Goal: Information Seeking & Learning: Check status

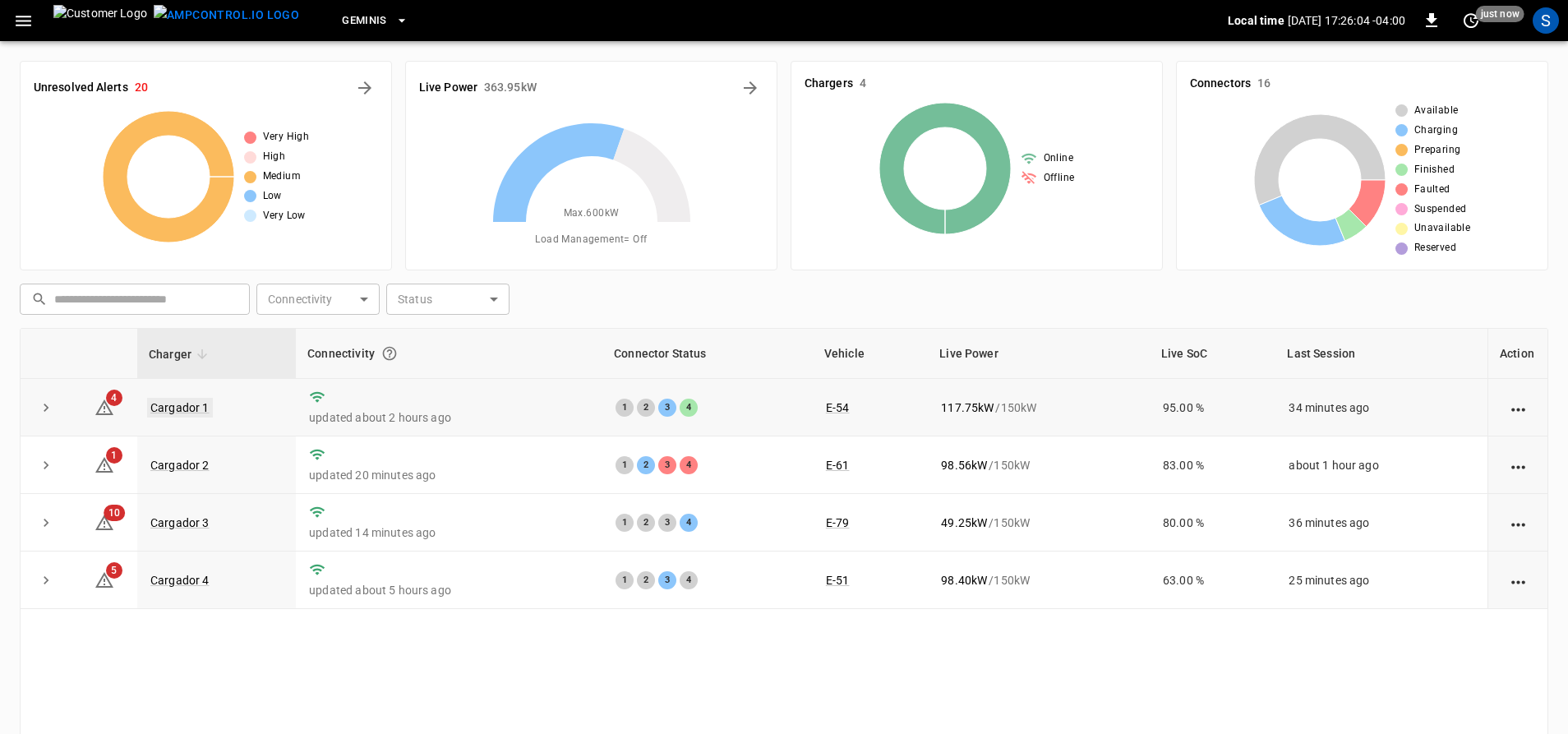
click at [166, 404] on link "Cargador 1" at bounding box center [180, 407] width 66 height 20
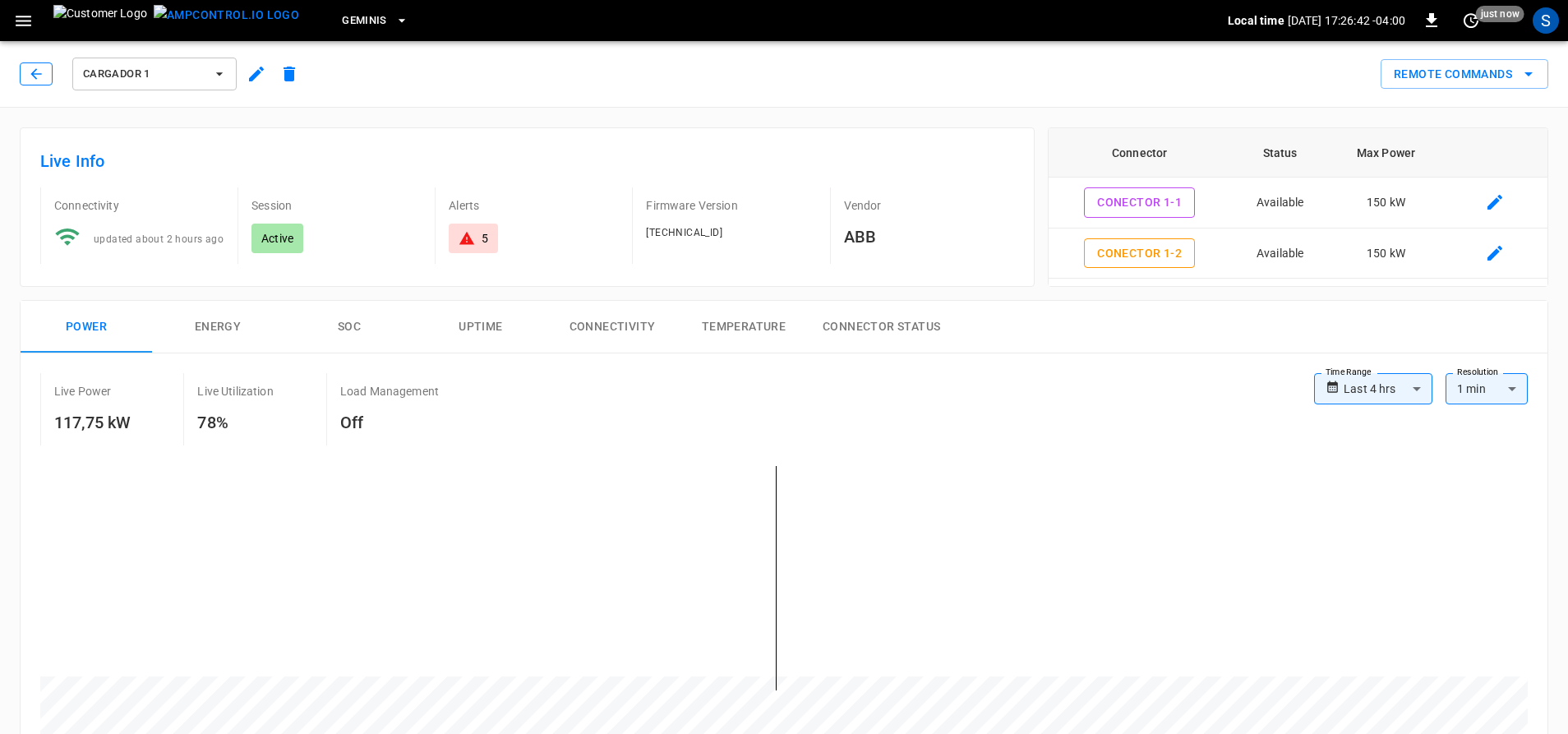
click at [34, 68] on icon "button" at bounding box center [36, 74] width 16 height 16
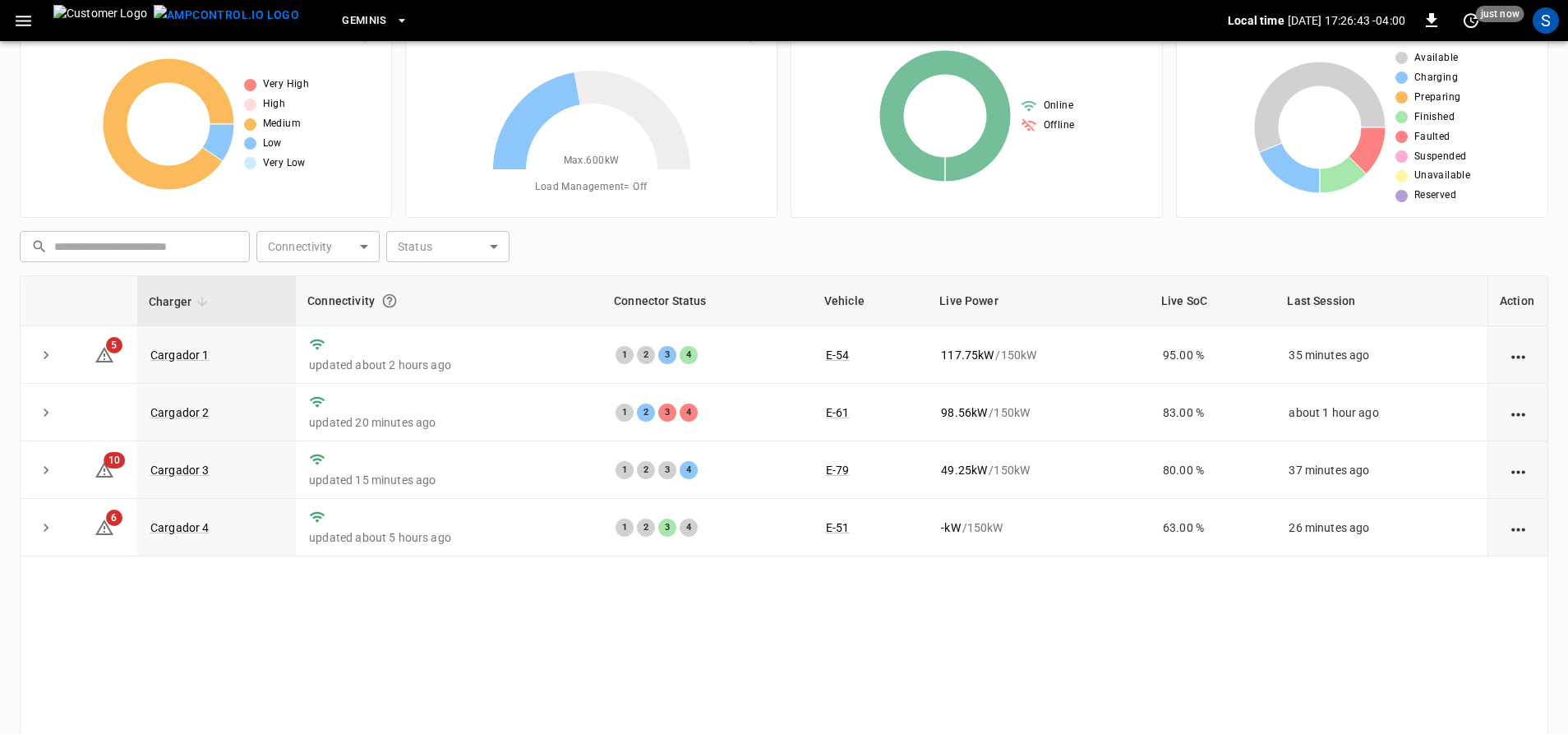
scroll to position [82, 0]
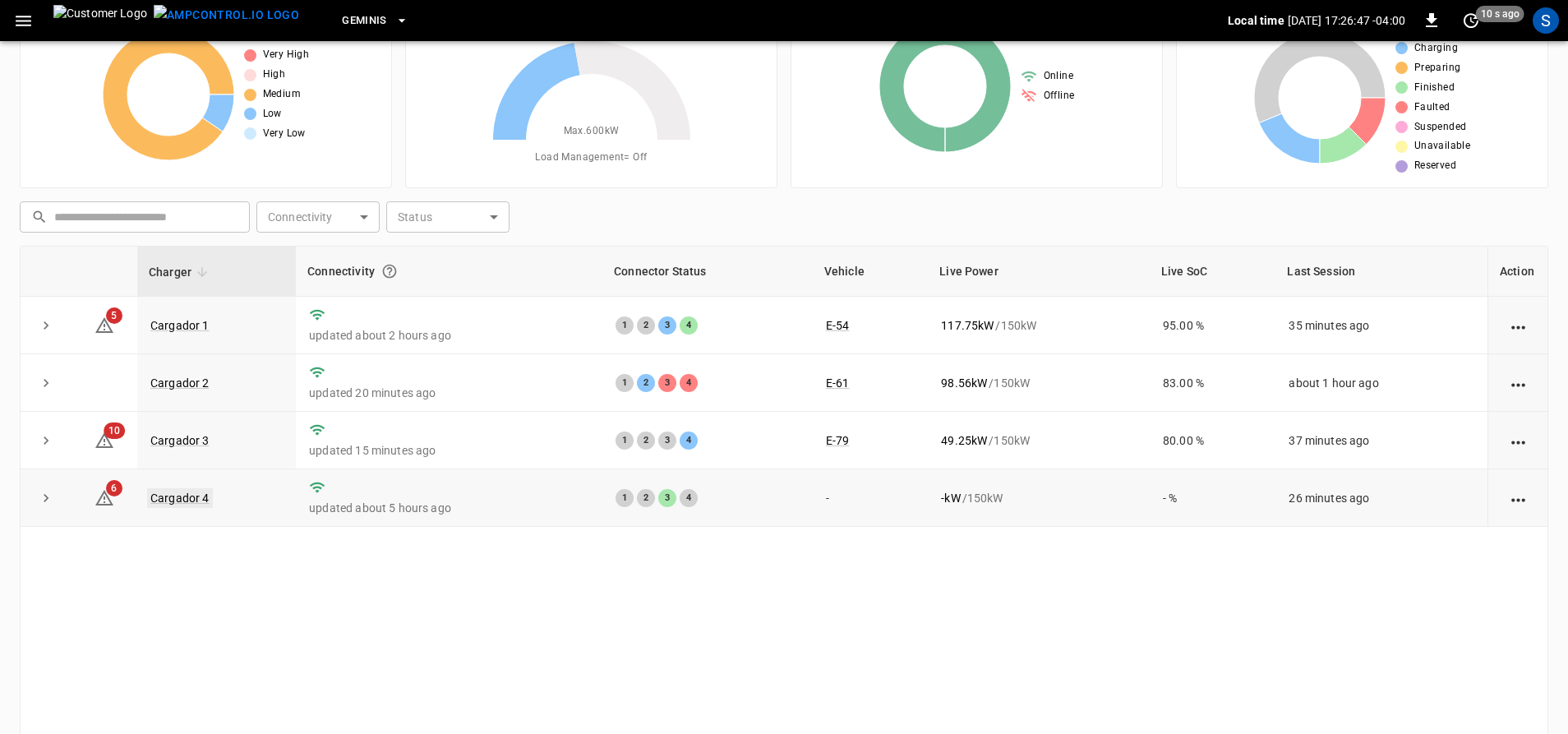
click at [157, 501] on link "Cargador 4" at bounding box center [180, 498] width 66 height 20
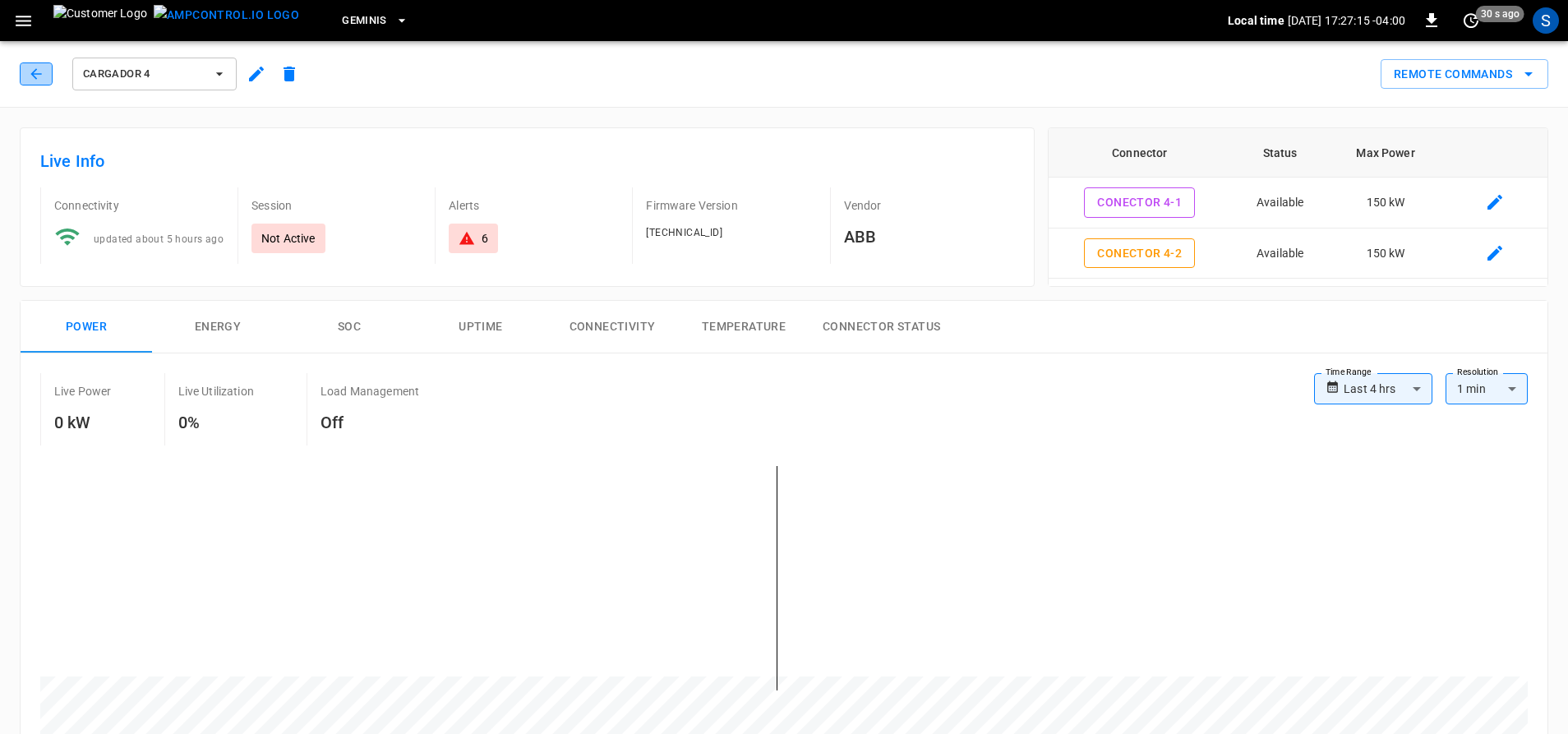
click at [39, 81] on icon "button" at bounding box center [36, 74] width 16 height 16
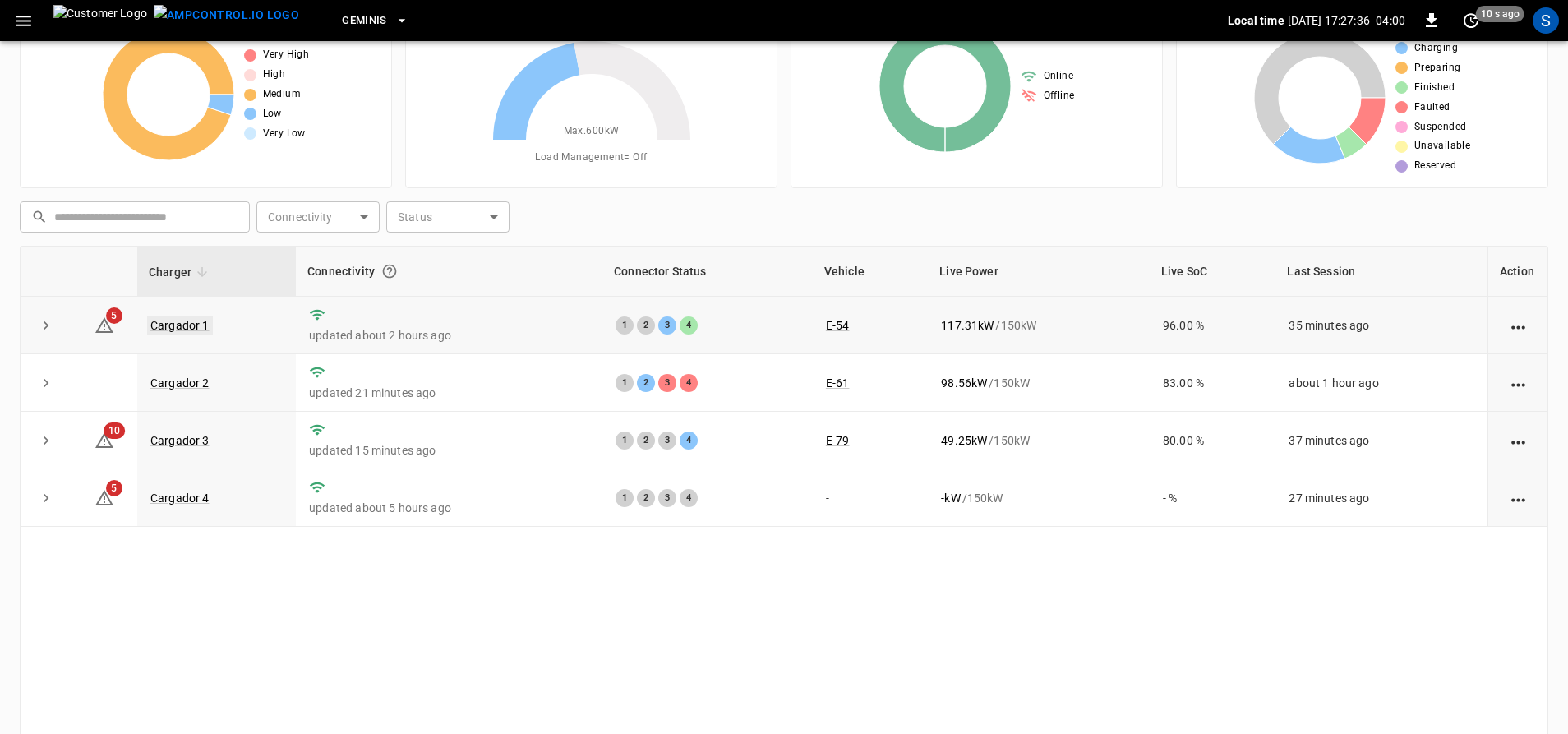
click at [196, 327] on link "Cargador 1" at bounding box center [180, 326] width 66 height 20
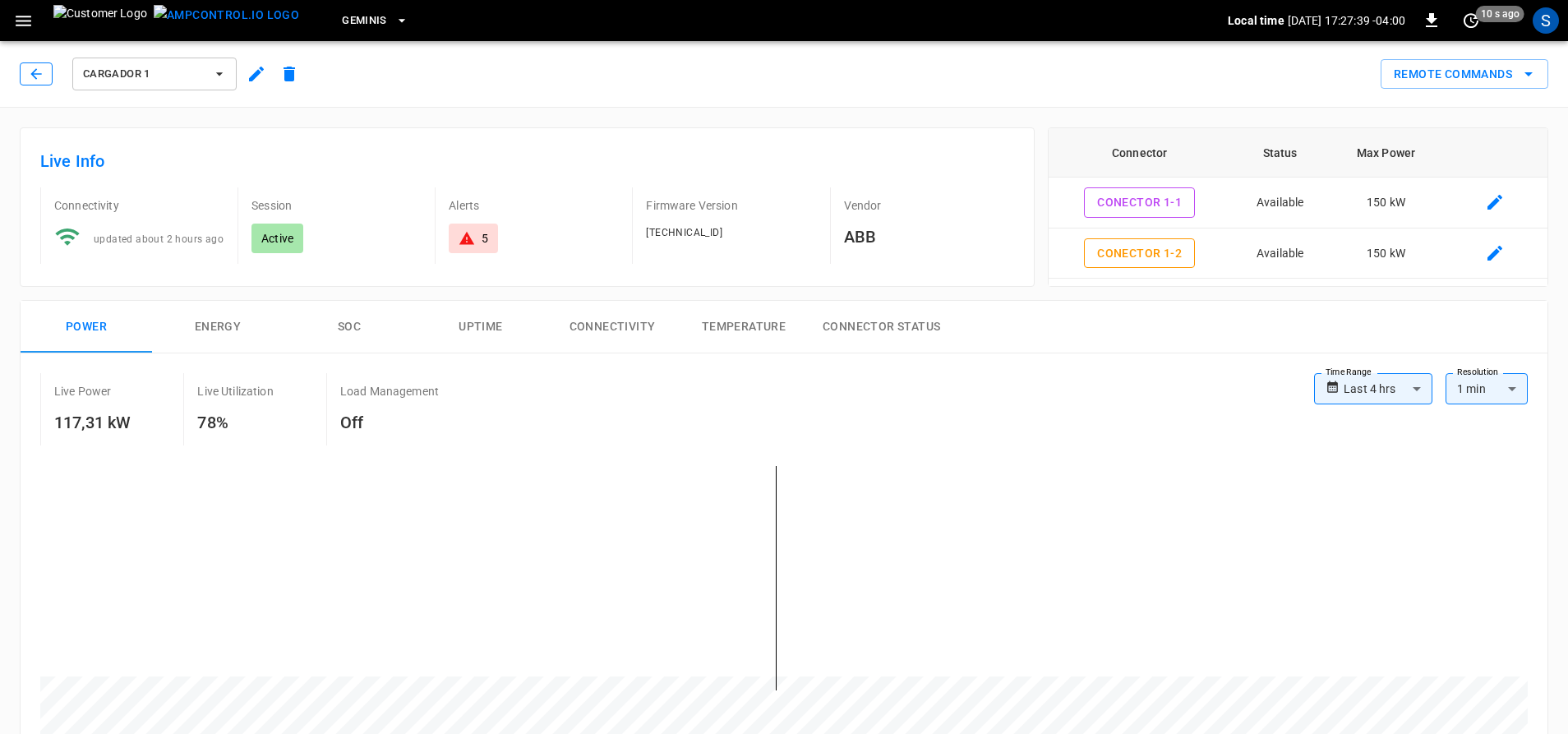
click at [25, 74] on button "button" at bounding box center [36, 74] width 33 height 23
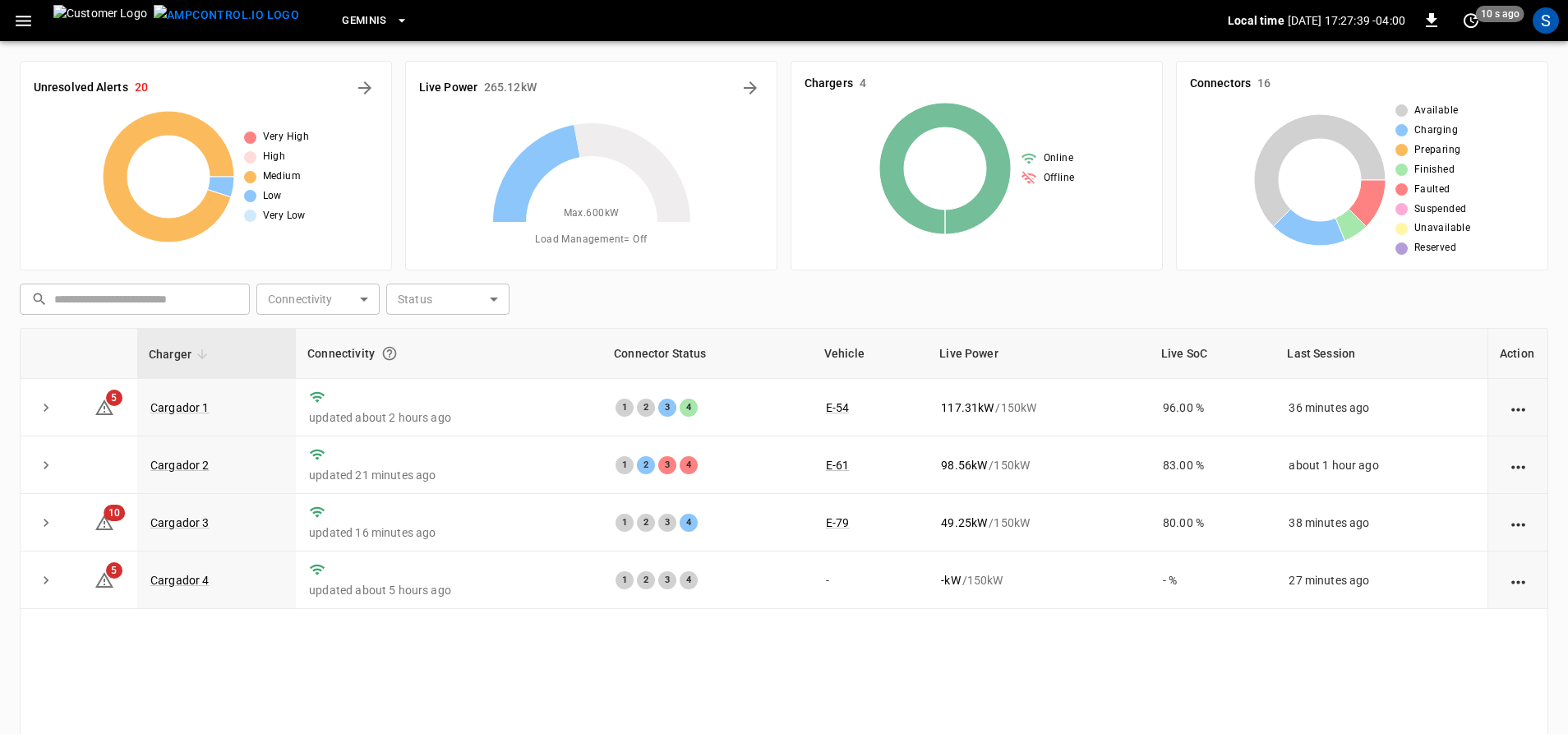
scroll to position [82, 0]
